Goal: Task Accomplishment & Management: Manage account settings

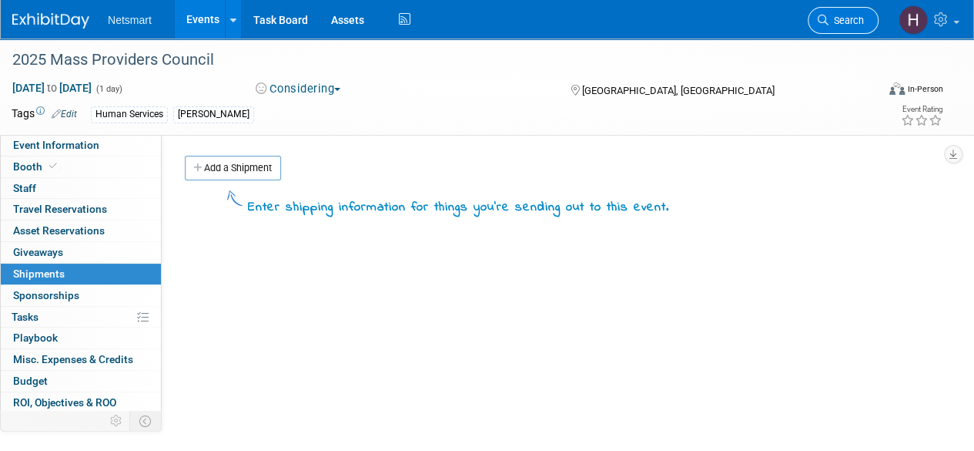
click at [845, 17] on span "Search" at bounding box center [846, 21] width 35 height 12
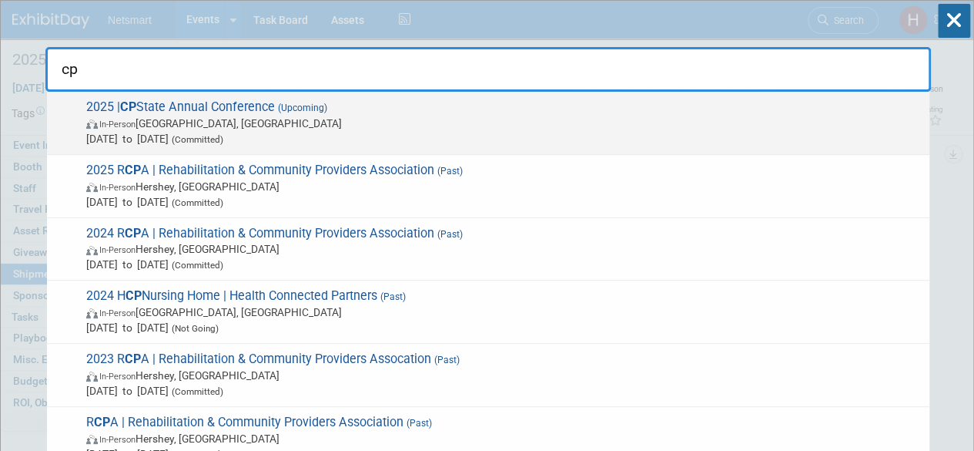
type input "cp"
click at [373, 129] on span "In-Person Saratoga Springs, NY" at bounding box center [504, 123] width 836 height 15
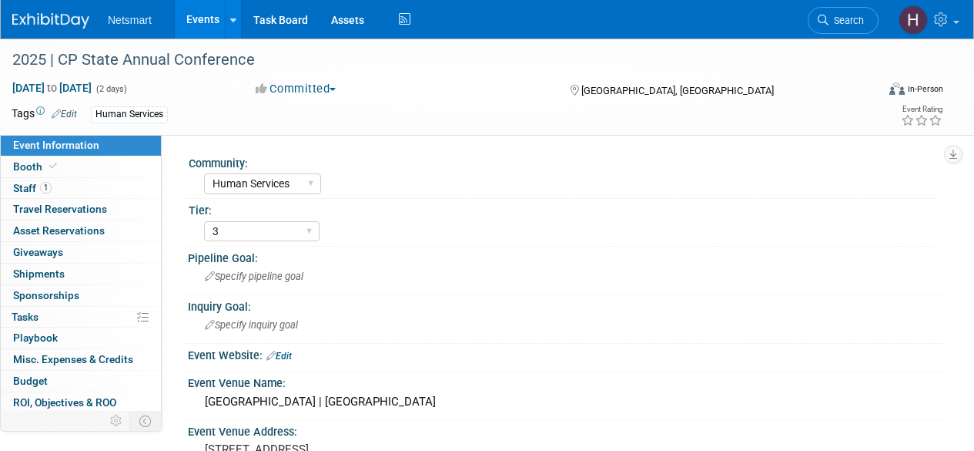
select select "Human Services"
select select "3"
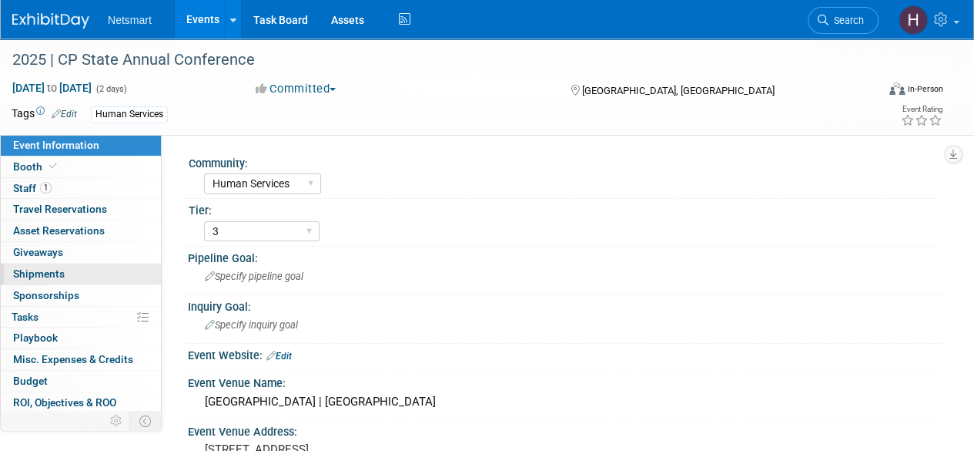
click at [72, 271] on link "0 Shipments 0" at bounding box center [81, 273] width 160 height 21
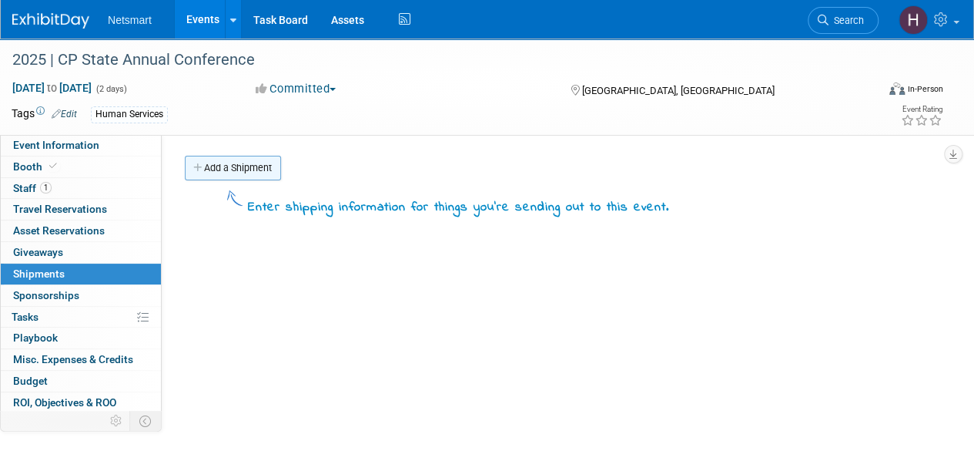
click at [262, 168] on link "Add a Shipment" at bounding box center [233, 168] width 96 height 25
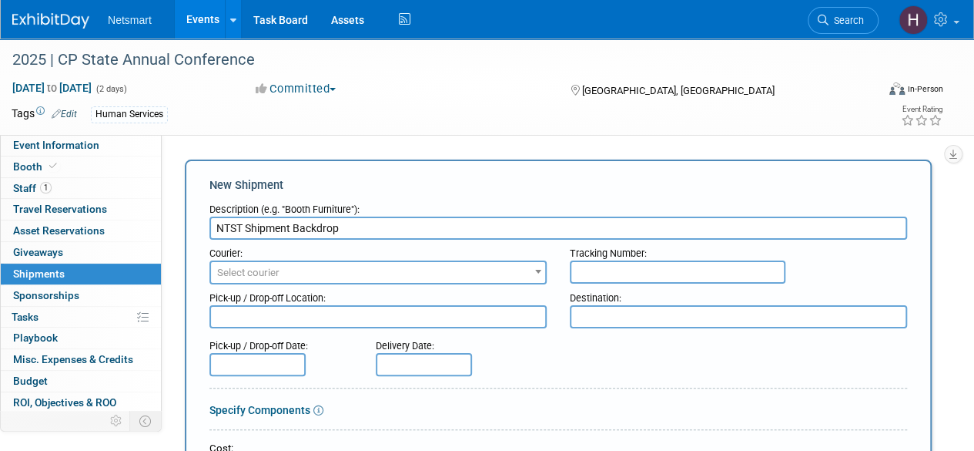
type input "NTST Shipment Backdrop"
click at [350, 262] on span "Select courier" at bounding box center [378, 273] width 334 height 22
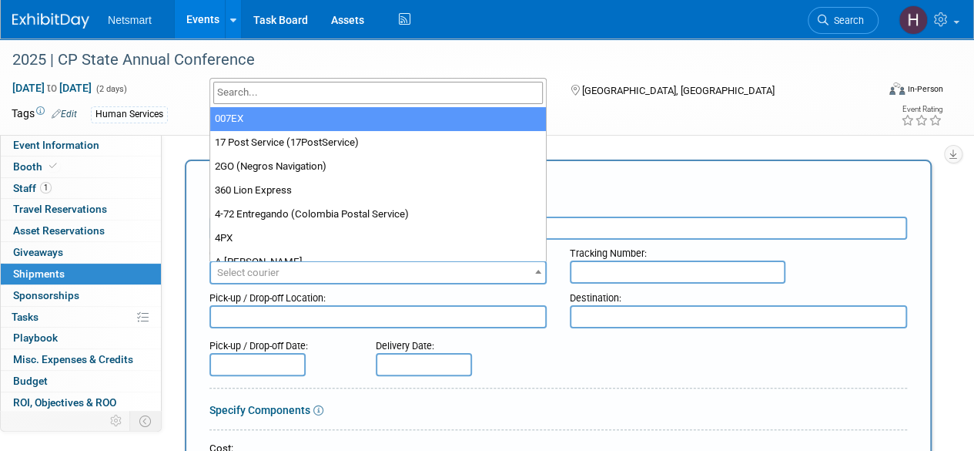
click at [320, 94] on input "search" at bounding box center [378, 93] width 330 height 22
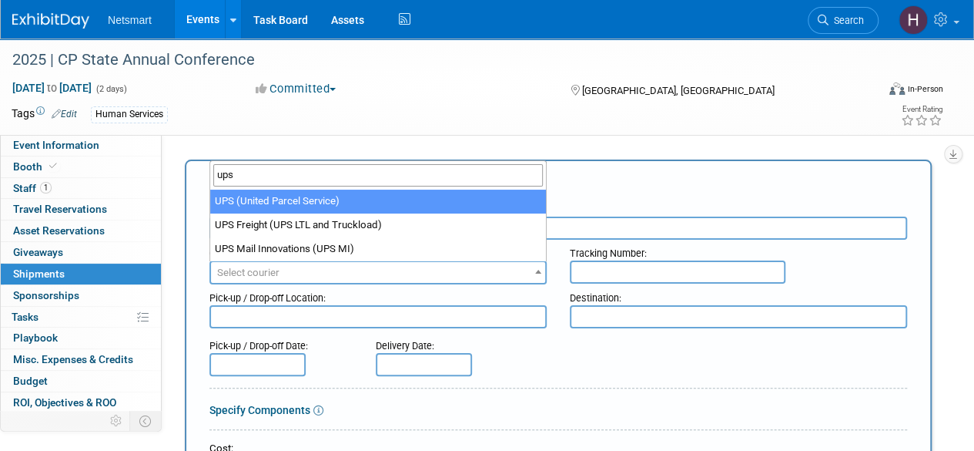
type input "ups"
drag, startPoint x: 327, startPoint y: 202, endPoint x: 340, endPoint y: 201, distance: 13.1
select select "508"
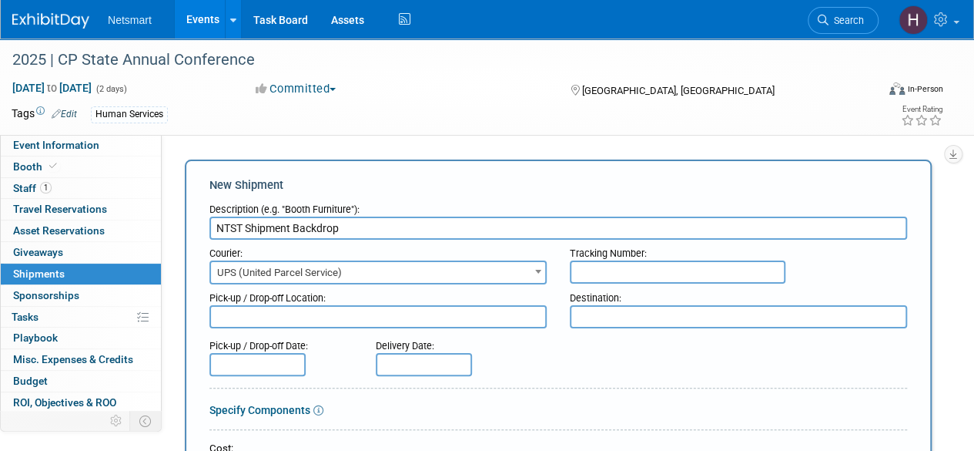
click at [601, 270] on input "text" at bounding box center [678, 271] width 216 height 23
paste input "1Z47Y11R0257727871"
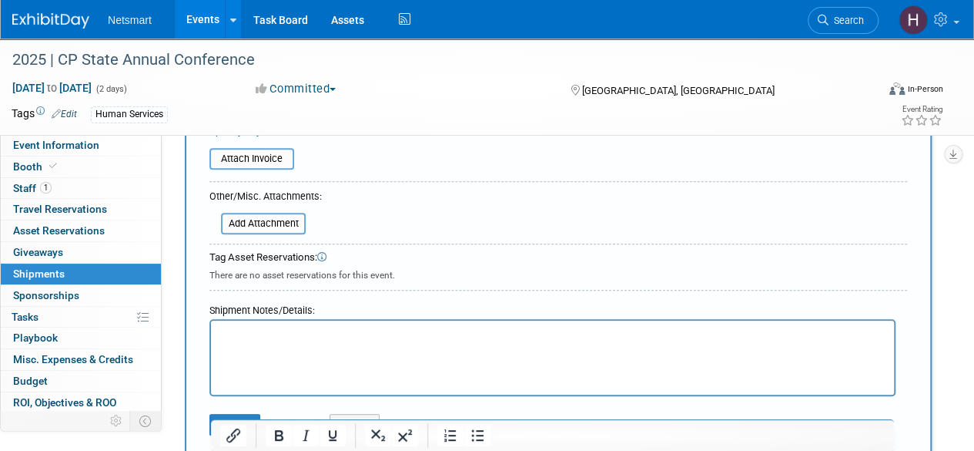
scroll to position [462, 0]
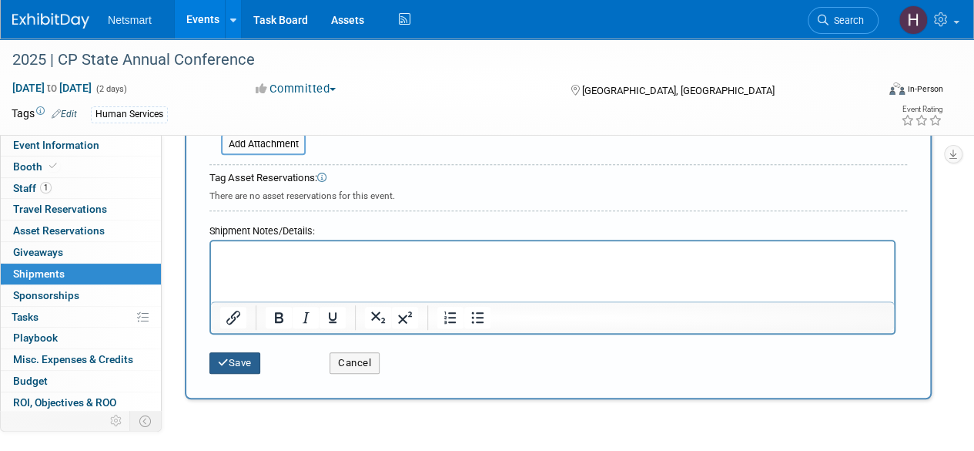
type input "1Z47Y11R0257727871"
click at [241, 358] on button "Save" at bounding box center [235, 363] width 51 height 22
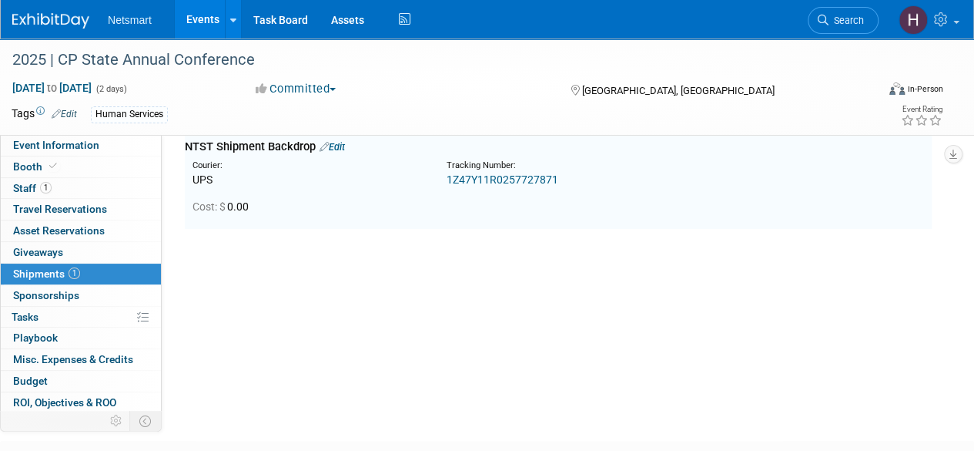
scroll to position [34, 0]
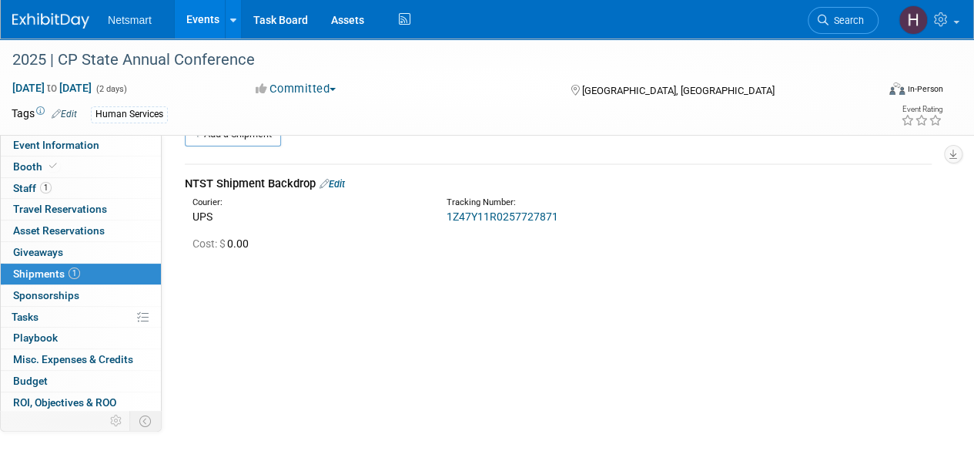
click at [843, 27] on link "Search" at bounding box center [843, 20] width 71 height 27
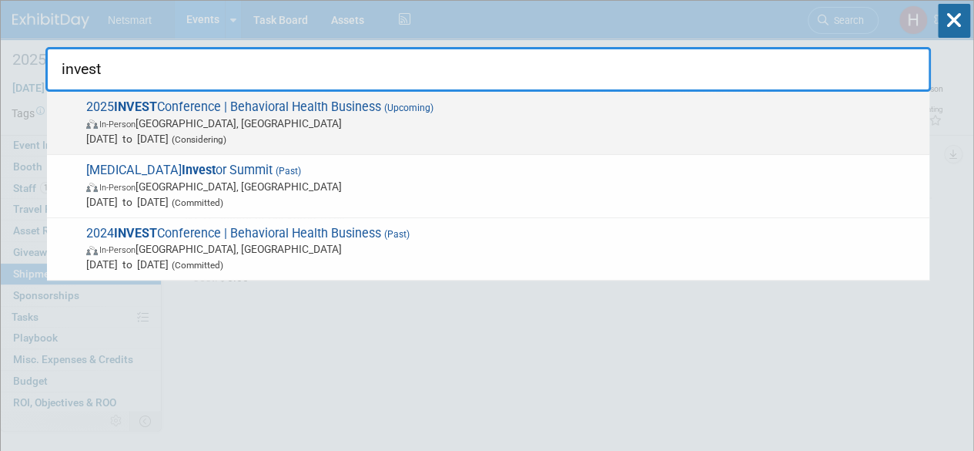
type input "invest"
click at [333, 104] on span "2025 INVEST Conference | Behavioral Health Business (Upcoming) In-Person Nashvi…" at bounding box center [502, 122] width 840 height 47
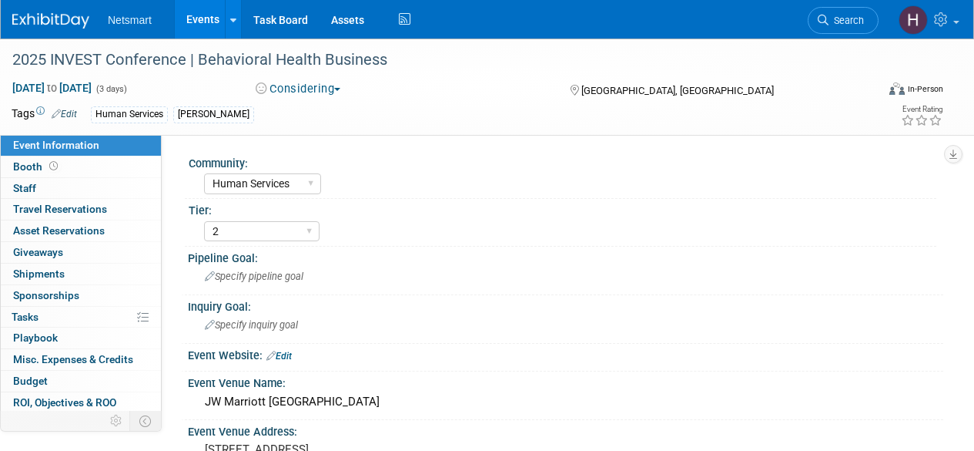
select select "Human Services"
select select "2"
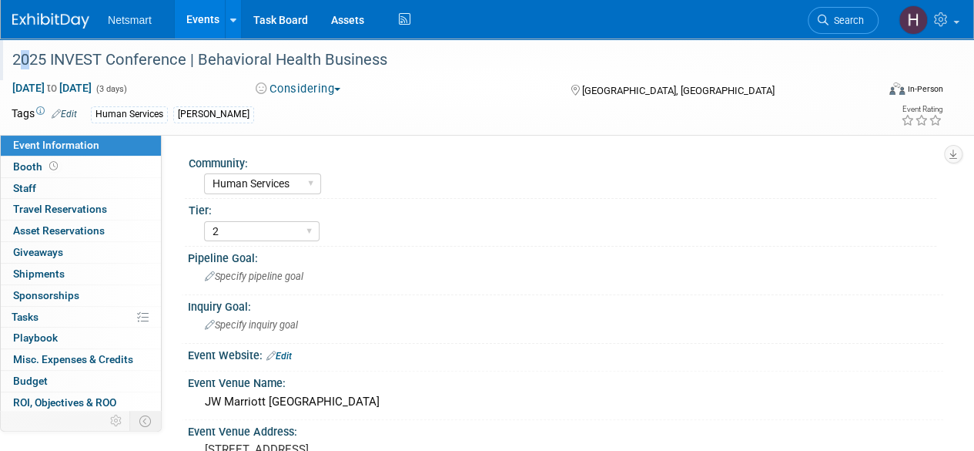
drag, startPoint x: 12, startPoint y: 61, endPoint x: 22, endPoint y: 59, distance: 10.1
click at [22, 59] on div "2025 INVEST Conference | Behavioral Health Business" at bounding box center [435, 60] width 857 height 28
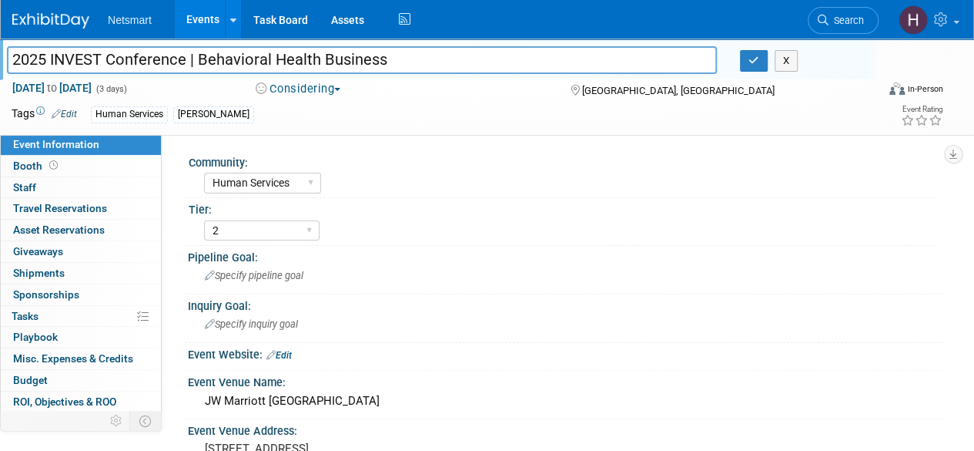
drag, startPoint x: 15, startPoint y: 60, endPoint x: 437, endPoint y: 73, distance: 422.3
click at [437, 73] on div "2025 INVEST Conference | Behavioral Health Business 2025 INVEST Conference | Be…" at bounding box center [441, 62] width 869 height 25
click at [751, 65] on button "button" at bounding box center [754, 61] width 28 height 22
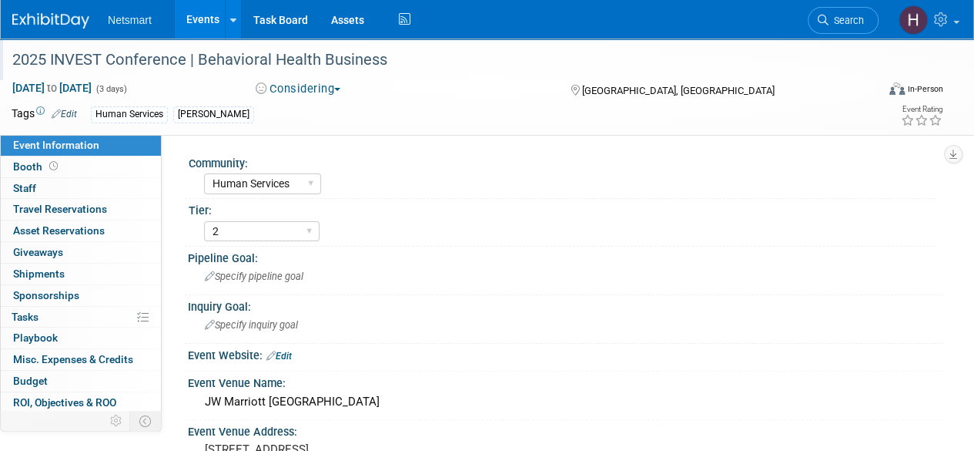
click at [365, 62] on div "2025 INVEST Conference | Behavioral Health Business" at bounding box center [435, 60] width 857 height 28
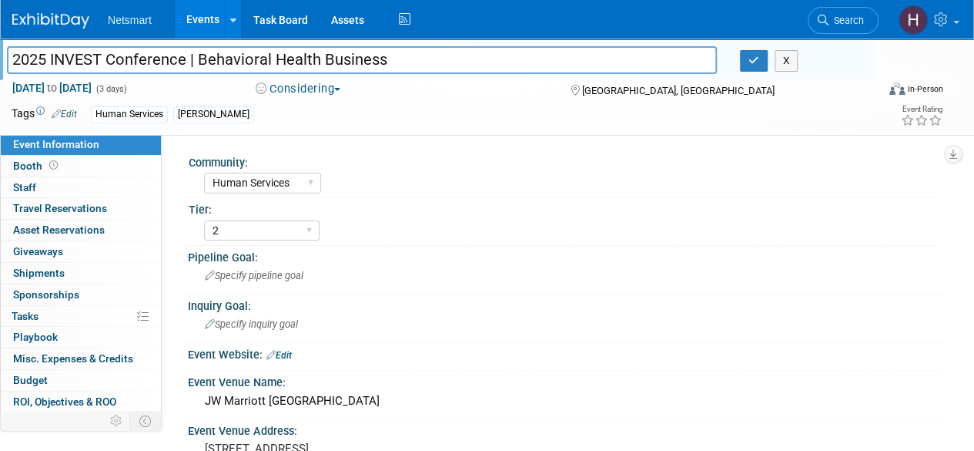
drag, startPoint x: 393, startPoint y: 58, endPoint x: 0, endPoint y: 65, distance: 392.9
click at [0, 65] on div "2025 INVEST Conference | Behavioral Health Business" at bounding box center [361, 61] width 733 height 23
click at [131, 75] on div "2025 INVEST Conference | Behavioral Health Business 2025 INVEST Conference | Be…" at bounding box center [438, 60] width 876 height 42
click at [755, 65] on icon "button" at bounding box center [754, 60] width 11 height 10
